Goal: Check status: Check status

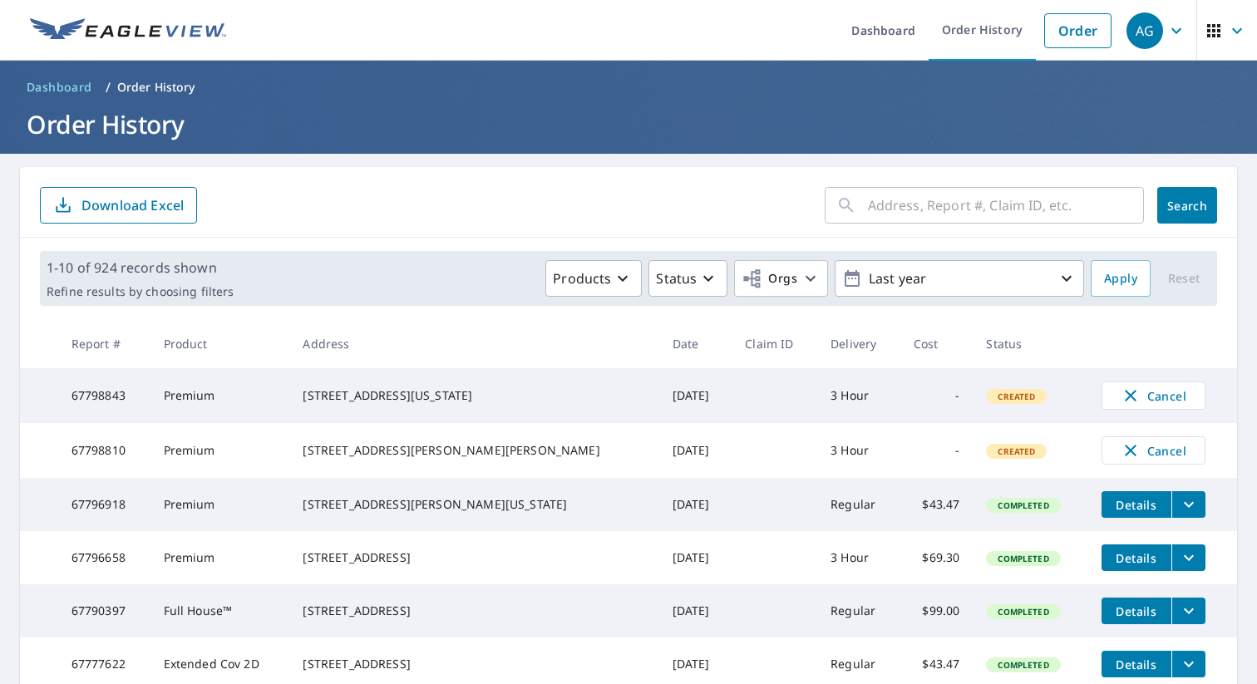
click at [969, 209] on input "text" at bounding box center [1006, 205] width 276 height 47
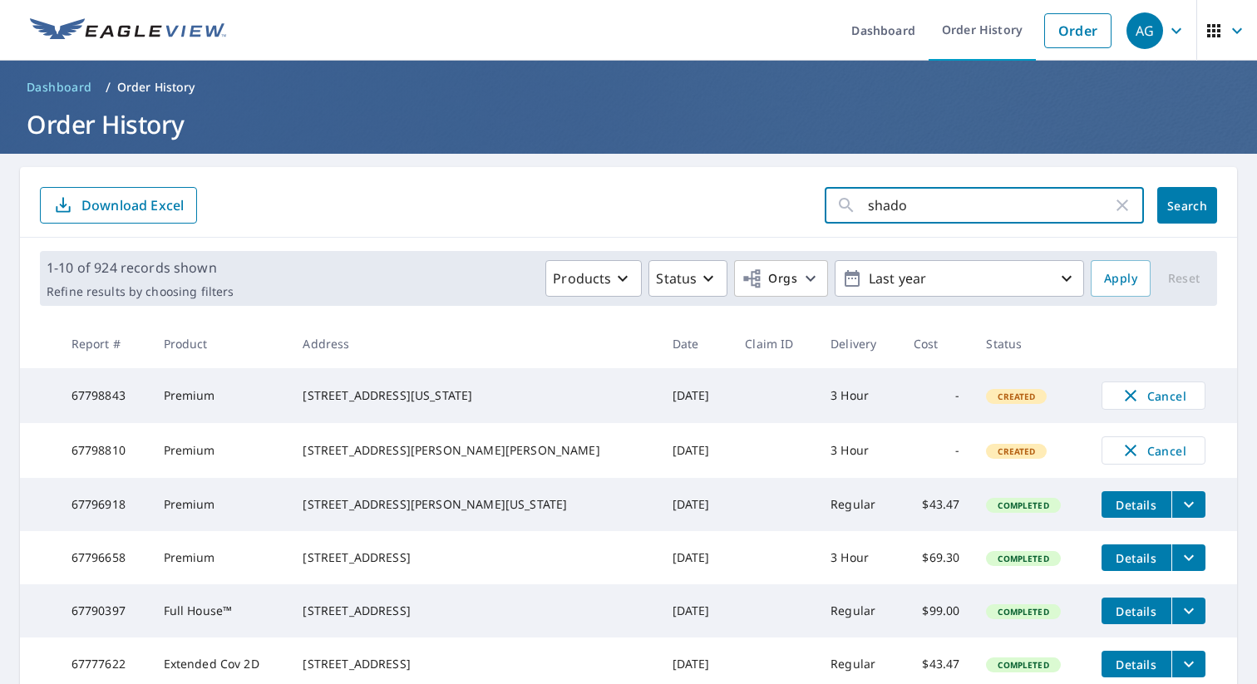
type input "shadow"
click button "Search" at bounding box center [1188, 205] width 60 height 37
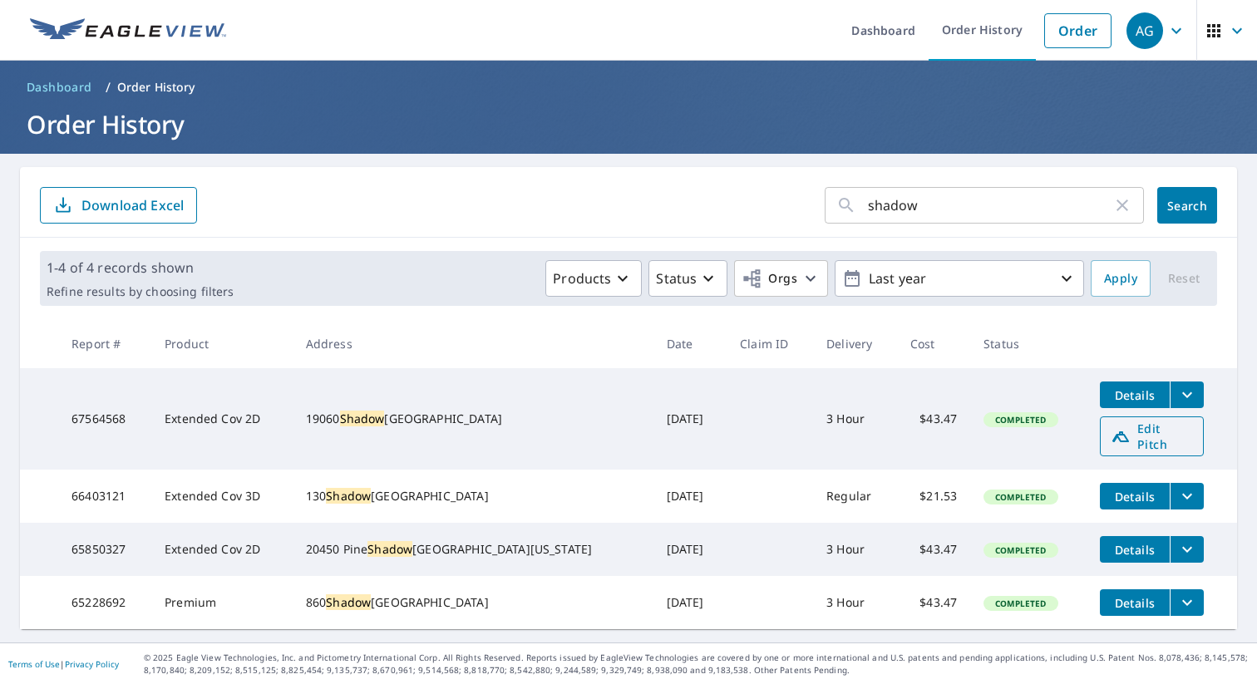
click at [1117, 428] on span "Edit Pitch" at bounding box center [1152, 437] width 82 height 32
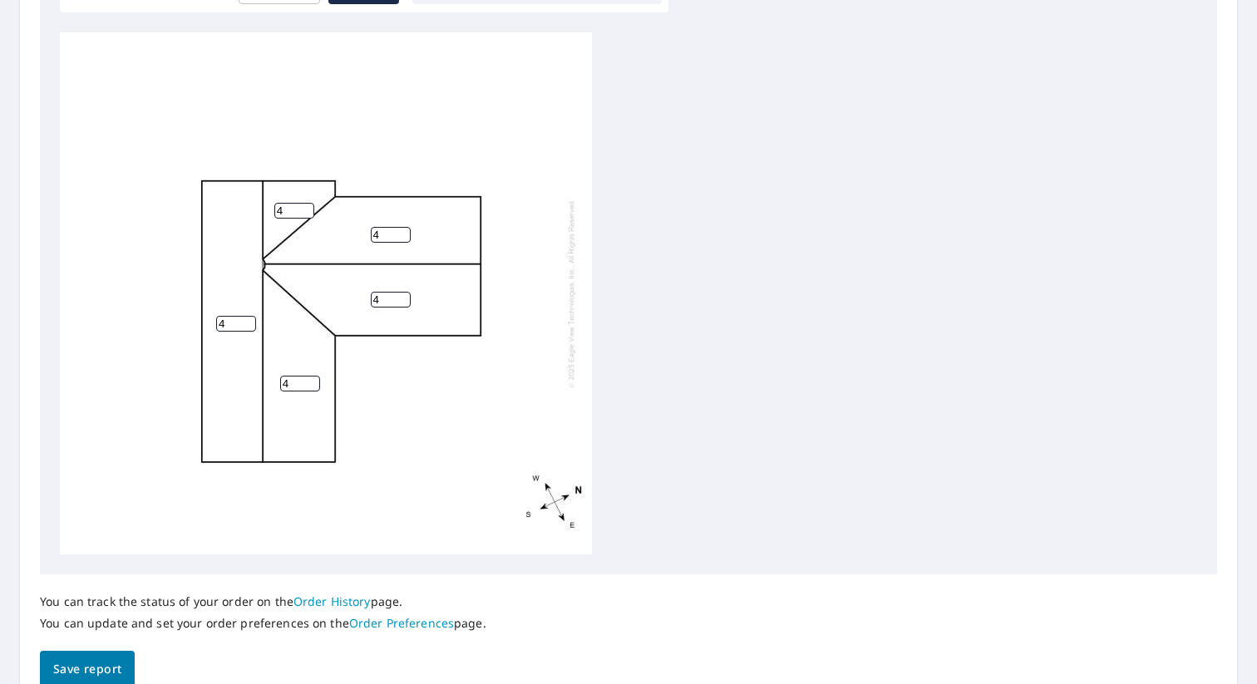
scroll to position [3, 0]
click at [109, 662] on span "Save report" at bounding box center [87, 669] width 68 height 21
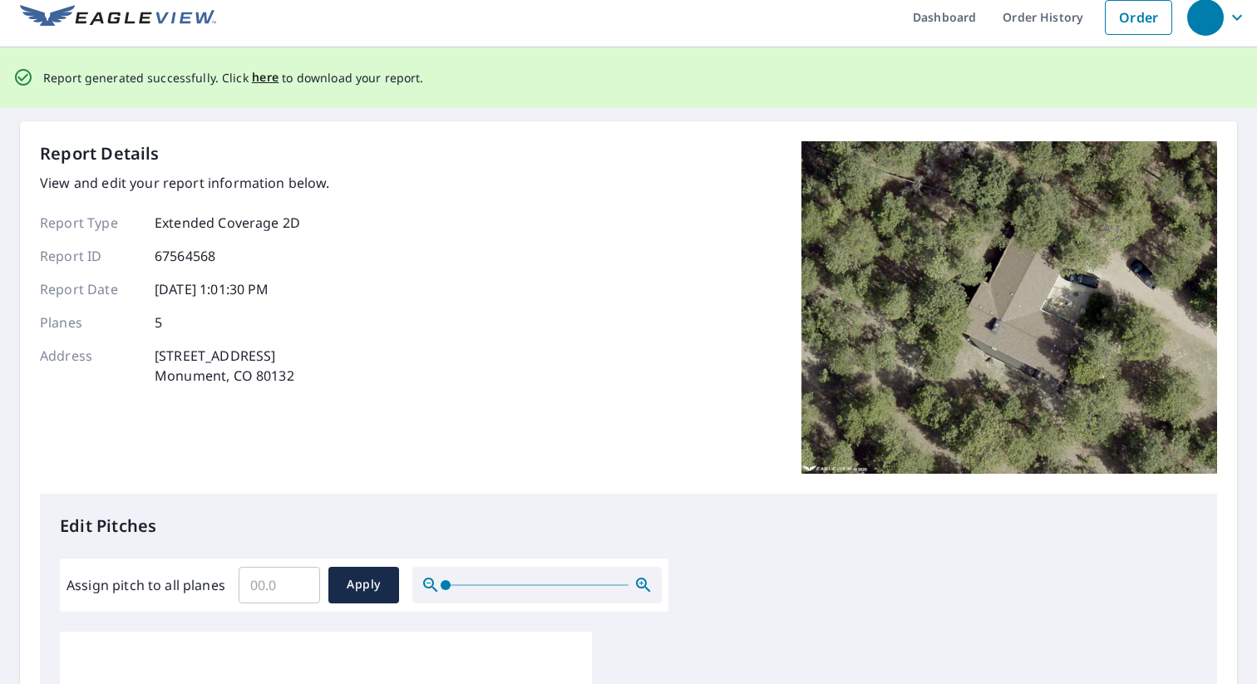
scroll to position [0, 0]
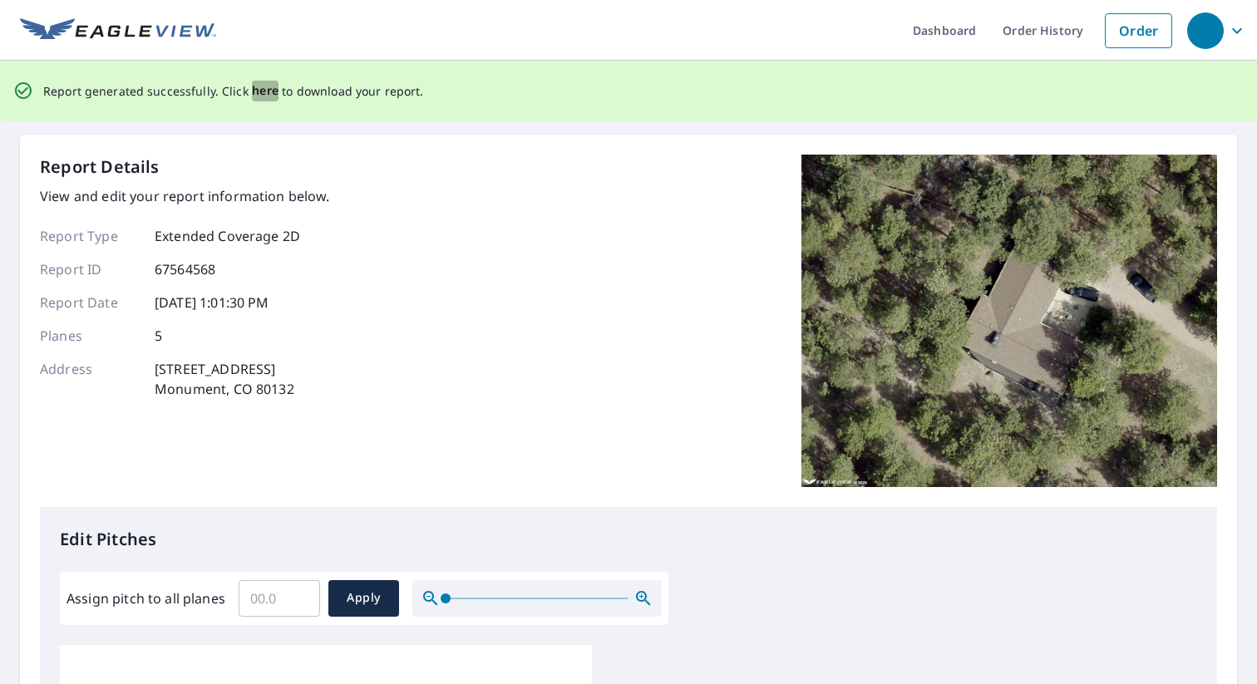
click at [257, 92] on span "here" at bounding box center [265, 91] width 27 height 21
